Goal: Task Accomplishment & Management: Complete application form

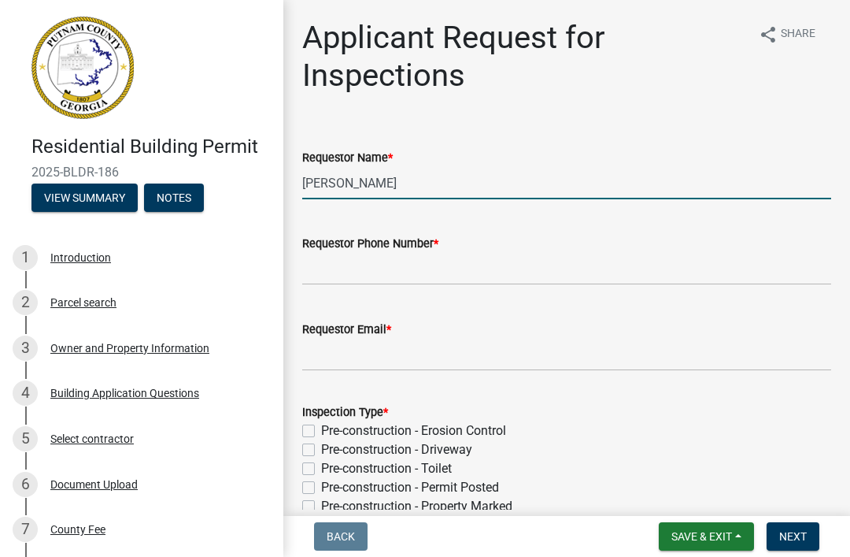
click at [412, 169] on input "[PERSON_NAME]" at bounding box center [566, 183] width 529 height 32
click at [710, 194] on input "[PERSON_NAME]" at bounding box center [566, 183] width 529 height 32
type input "M"
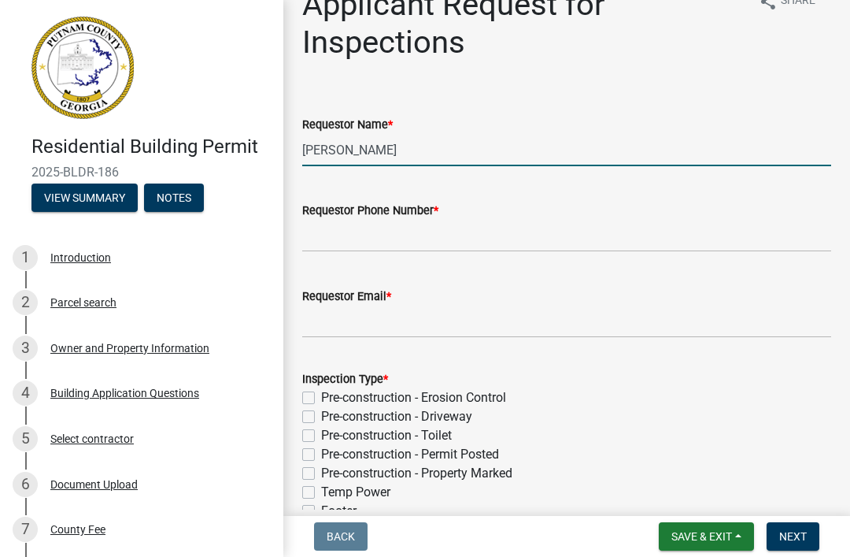
scroll to position [151, 0]
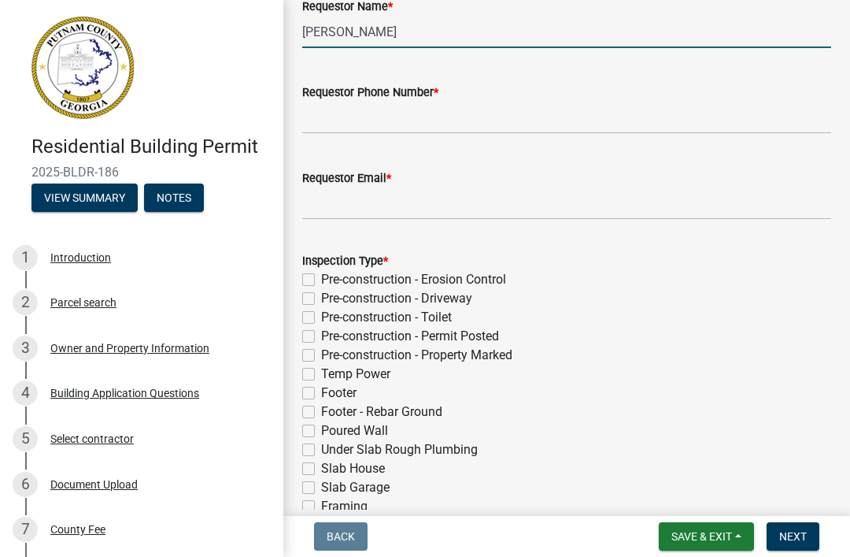
type input "[PERSON_NAME]"
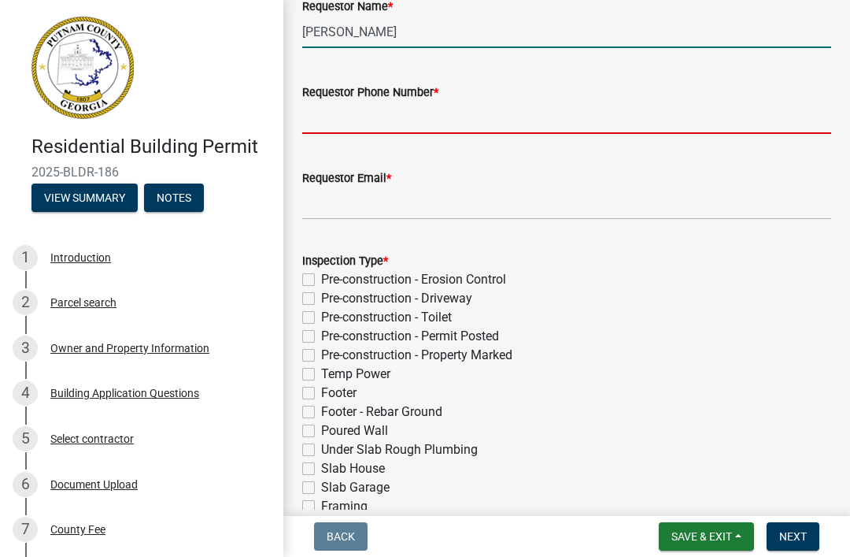
click at [590, 118] on input "Requestor Phone Number *" at bounding box center [566, 118] width 529 height 32
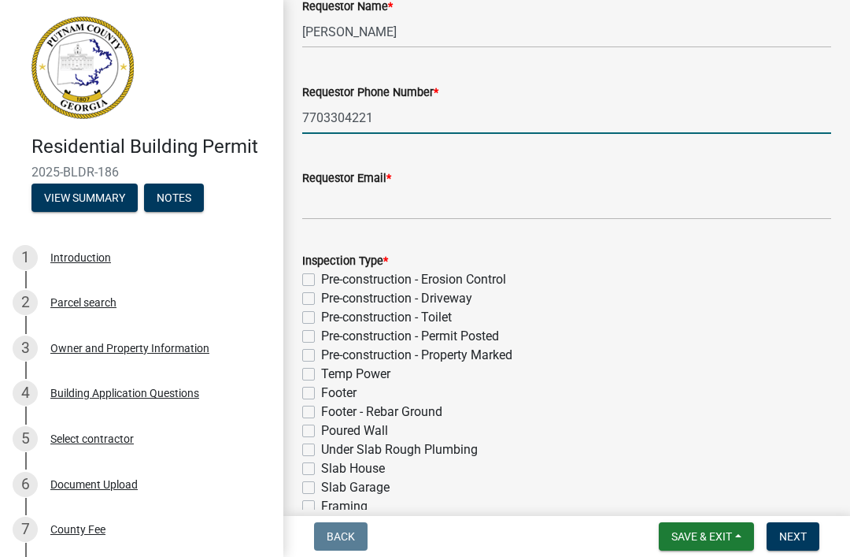
type input "7703304221"
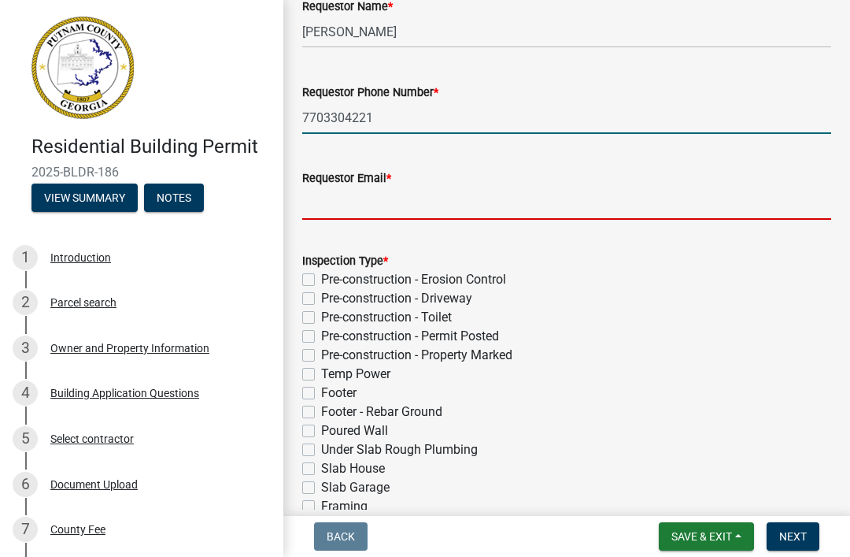
click at [612, 209] on input "Requestor Email *" at bounding box center [566, 203] width 529 height 32
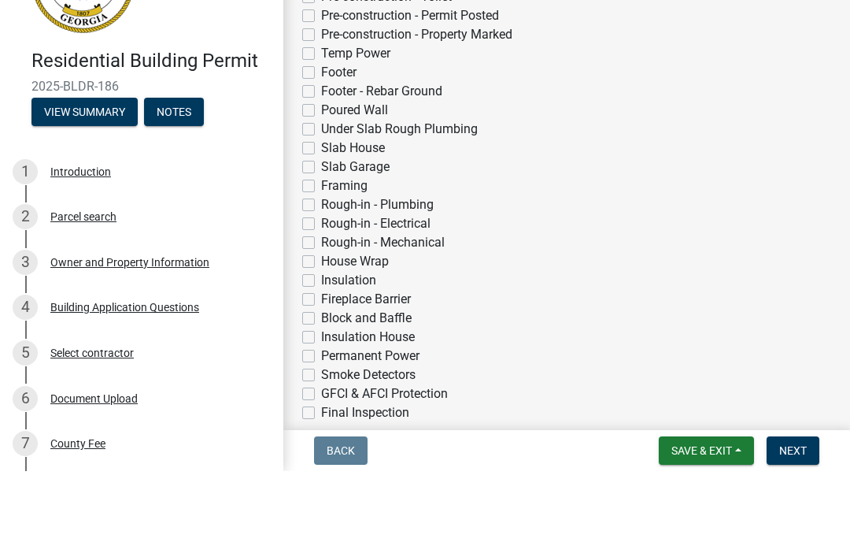
scroll to position [387, 0]
type input "[EMAIL_ADDRESS][DOMAIN_NAME]"
click at [467, 205] on label "Under Slab Rough Plumbing" at bounding box center [399, 214] width 157 height 19
click at [331, 205] on input "Under Slab Rough Plumbing" at bounding box center [326, 210] width 10 height 10
checkbox input "true"
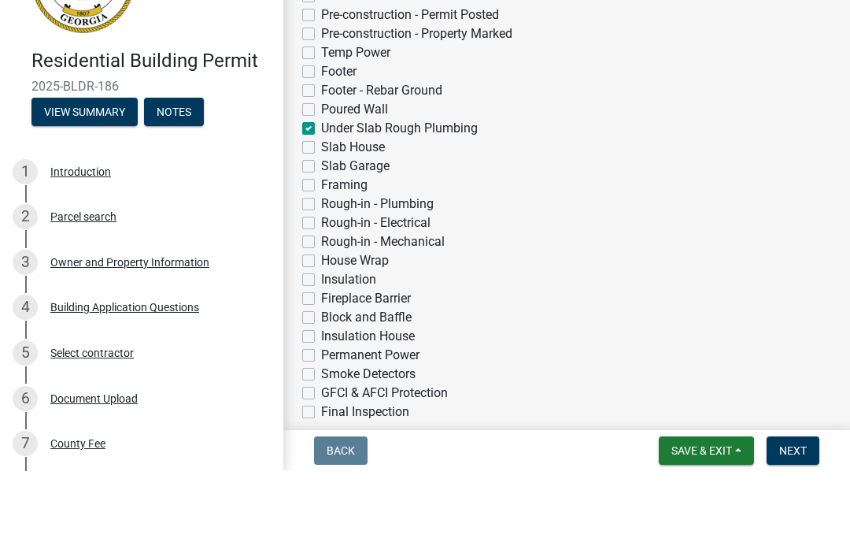
checkbox input "false"
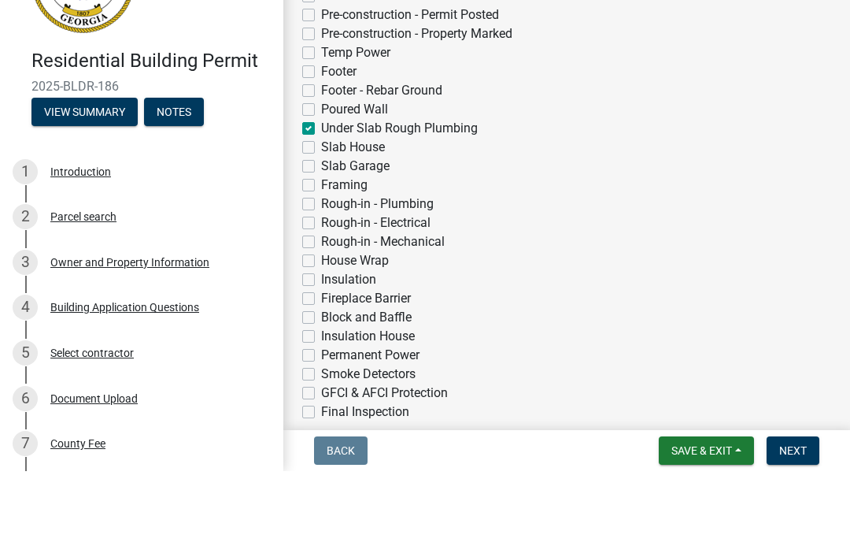
checkbox input "false"
checkbox input "true"
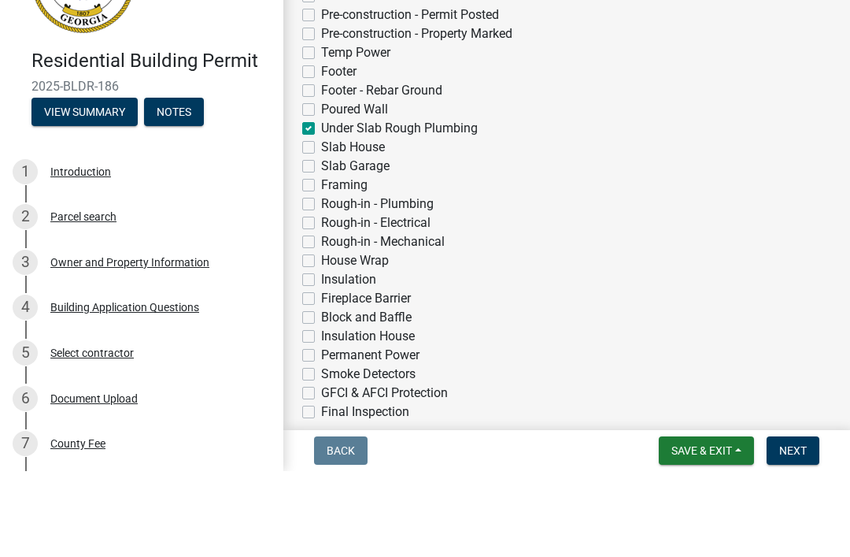
checkbox input "false"
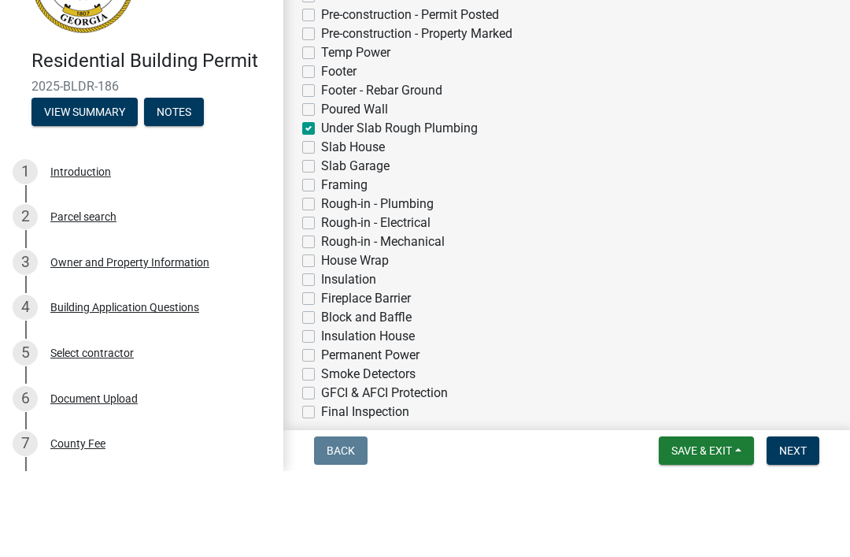
checkbox input "false"
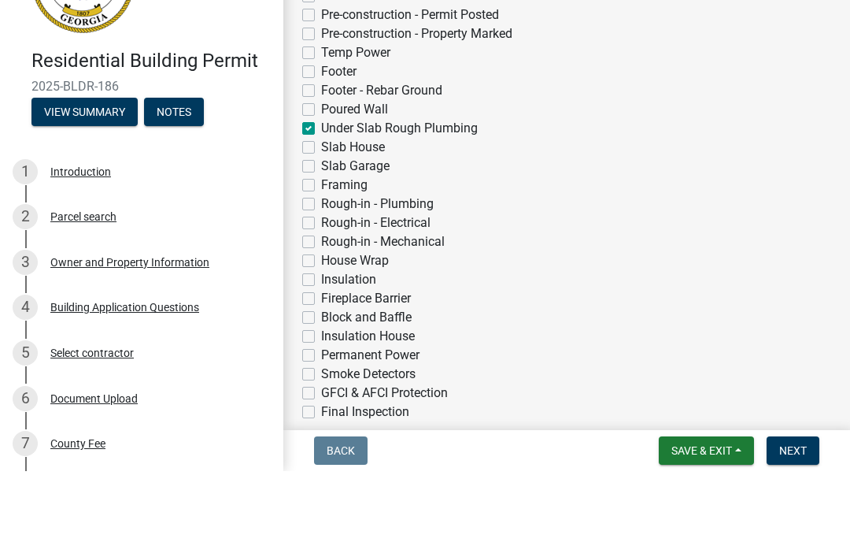
checkbox input "false"
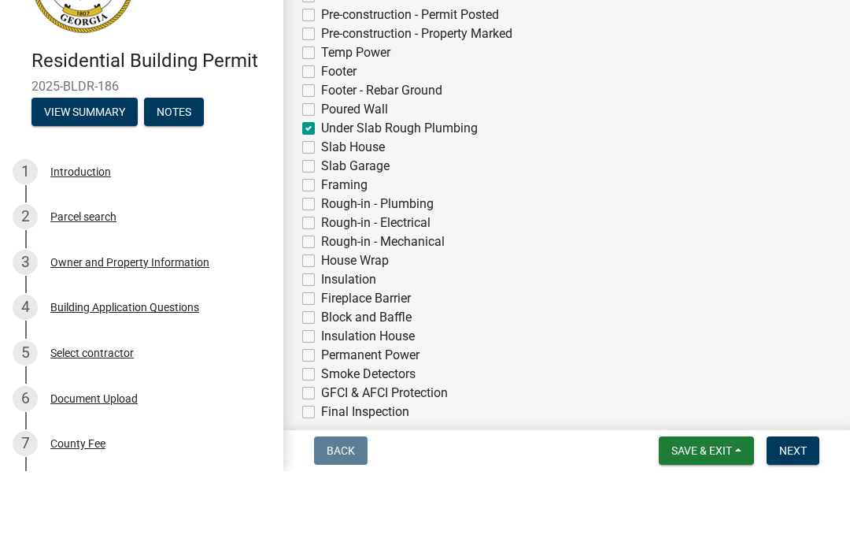
checkbox input "false"
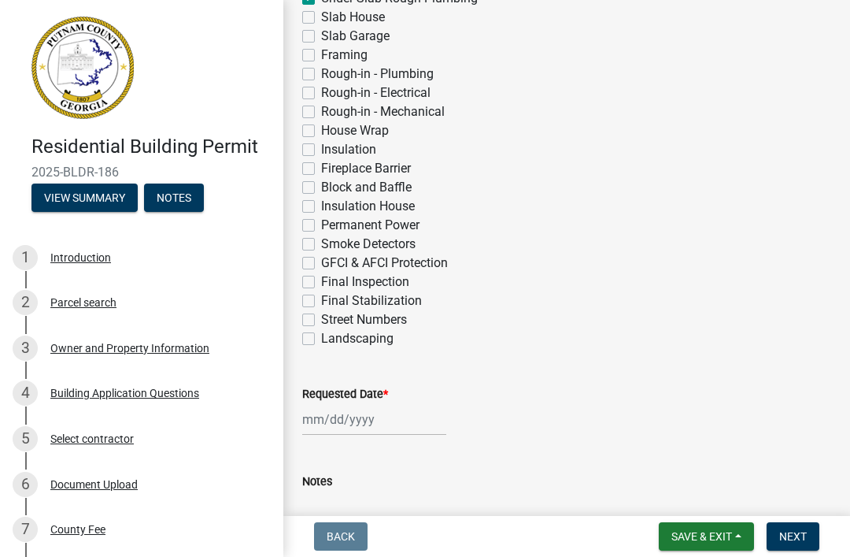
scroll to position [605, 0]
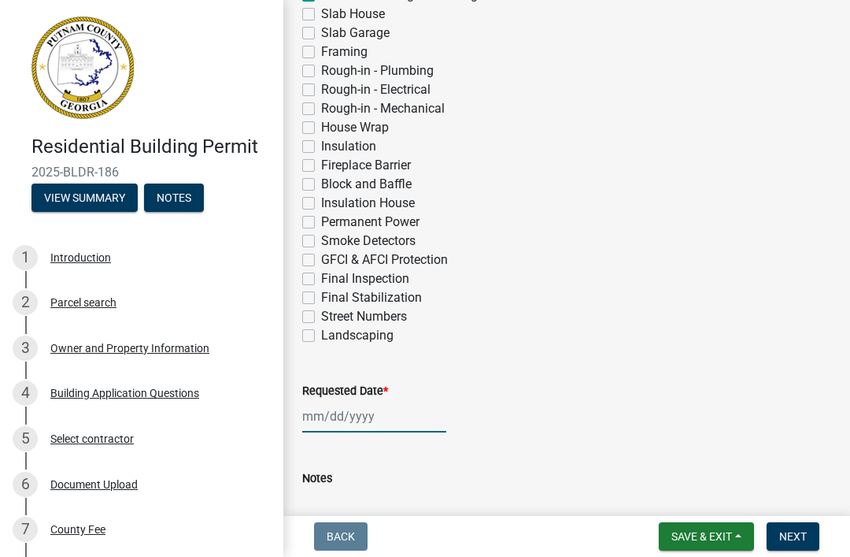
click at [379, 405] on div at bounding box center [374, 416] width 144 height 32
select select "8"
select select "2025"
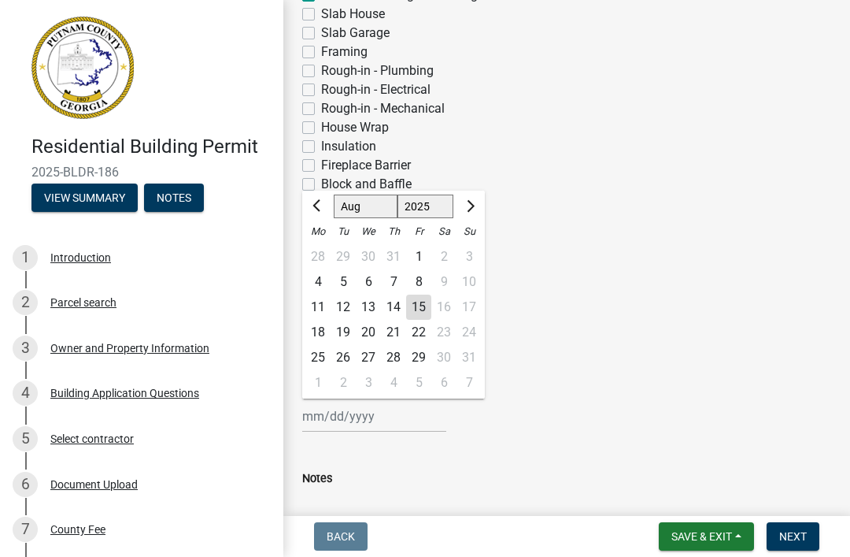
click at [320, 325] on div "18" at bounding box center [317, 332] width 25 height 25
type input "[DATE]"
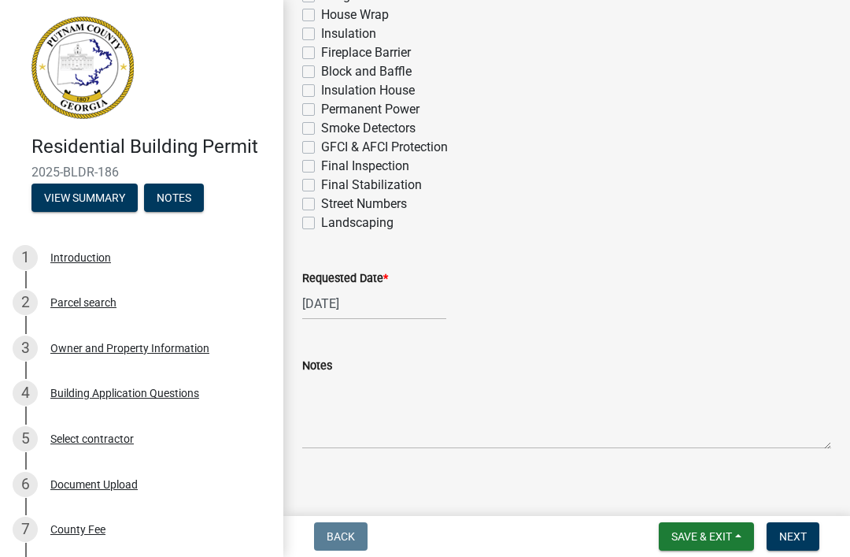
scroll to position [719, 0]
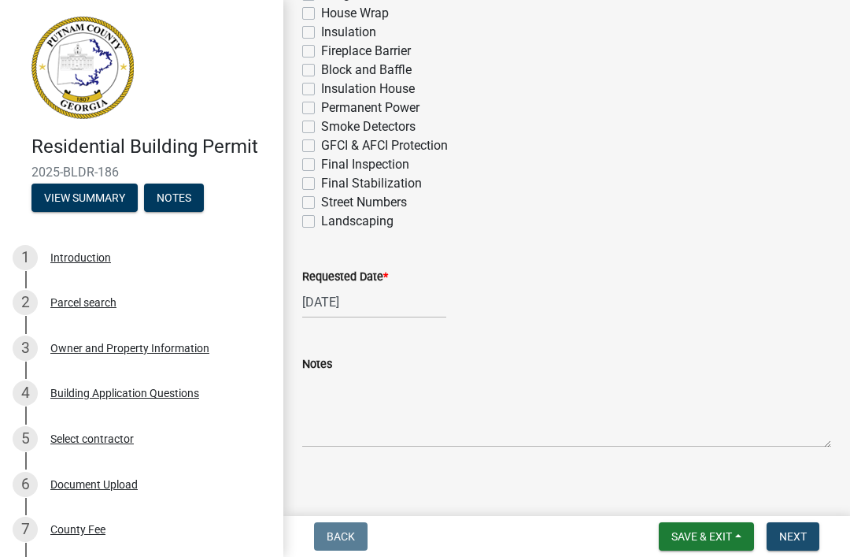
click at [803, 542] on span "Next" at bounding box center [793, 536] width 28 height 13
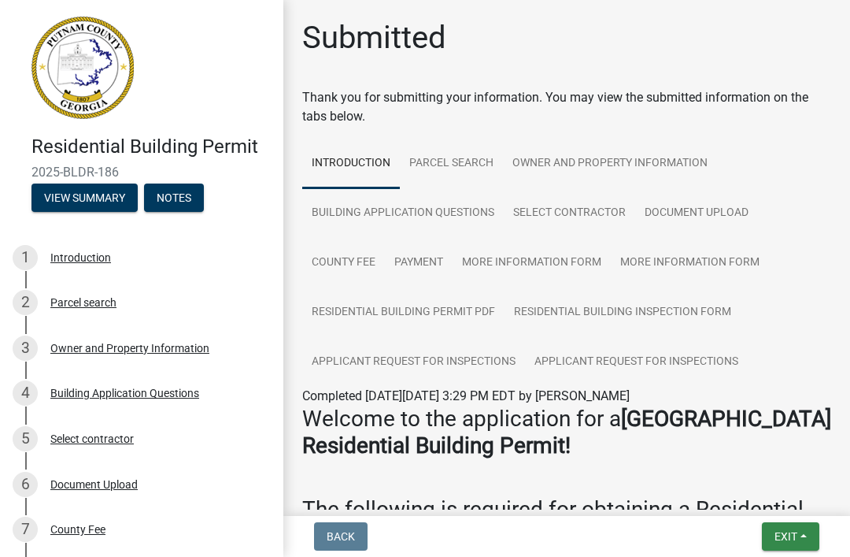
click at [793, 531] on span "Exit" at bounding box center [786, 536] width 23 height 13
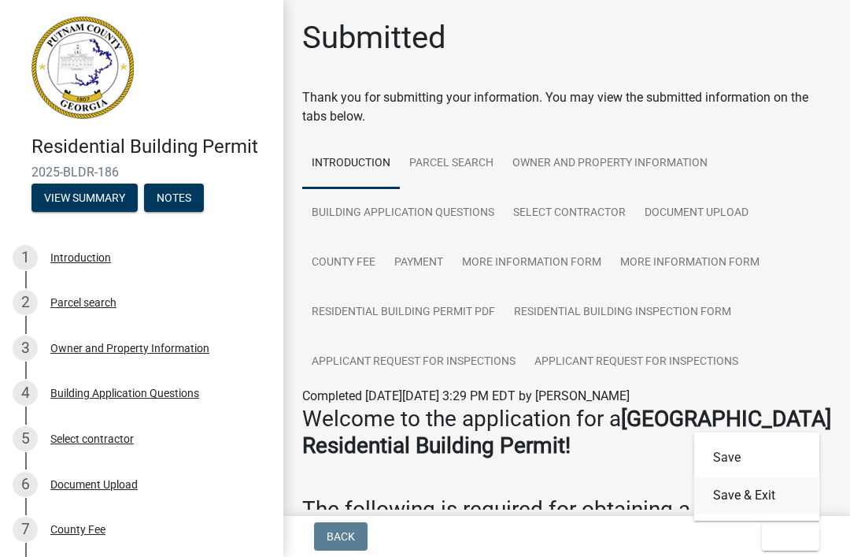
click at [774, 492] on button "Save & Exit" at bounding box center [757, 495] width 126 height 38
